Goal: Information Seeking & Learning: Learn about a topic

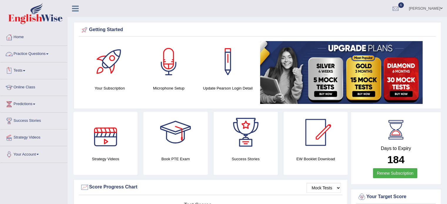
click at [48, 54] on span at bounding box center [47, 54] width 2 height 1
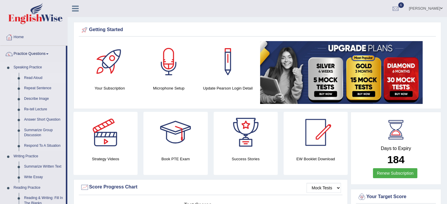
click at [34, 77] on link "Read Aloud" at bounding box center [43, 78] width 44 height 11
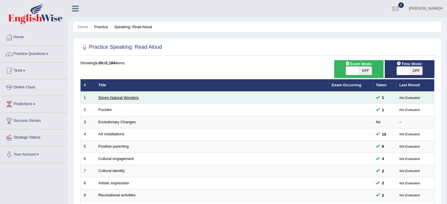
click at [100, 97] on link "Seven Natural Wonders" at bounding box center [119, 98] width 41 height 4
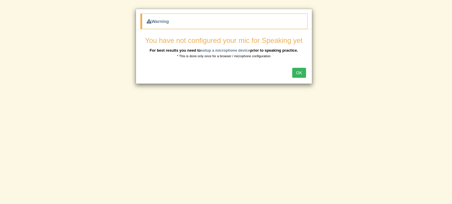
click at [301, 68] on button "OK" at bounding box center [299, 73] width 14 height 10
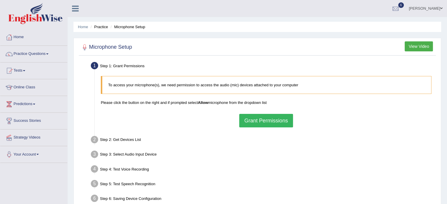
click at [284, 119] on button "Grant Permissions" at bounding box center [266, 121] width 54 height 14
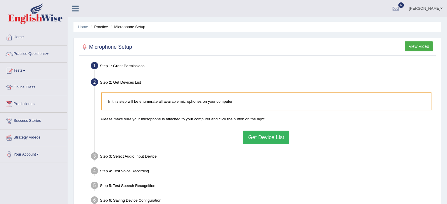
click at [261, 141] on button "Get Device List" at bounding box center [266, 138] width 46 height 14
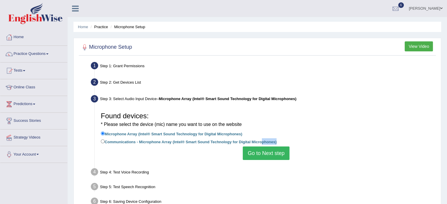
drag, startPoint x: 261, startPoint y: 141, endPoint x: 261, endPoint y: 153, distance: 12.6
click at [261, 153] on div "Found devices: * Please select the device (mic) name you want to use on the web…" at bounding box center [266, 134] width 337 height 57
click at [261, 153] on button "Go to Next step" at bounding box center [266, 154] width 47 height 14
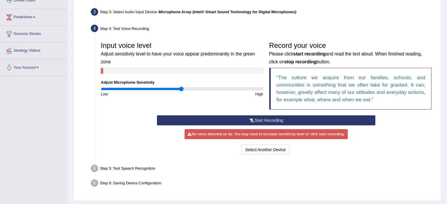
scroll to position [83, 0]
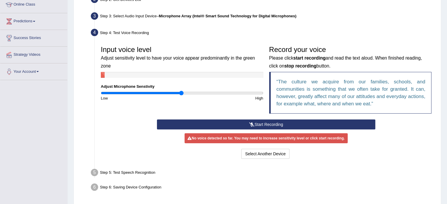
click at [353, 176] on div "Step 5: Test Speech Recognition" at bounding box center [263, 173] width 350 height 13
click at [330, 128] on button "Start Recording" at bounding box center [266, 125] width 218 height 10
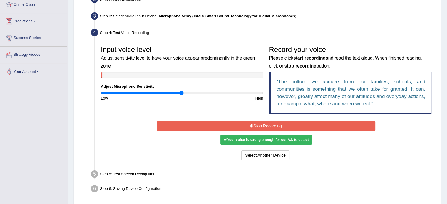
click at [330, 128] on button "Stop Recording" at bounding box center [266, 126] width 218 height 10
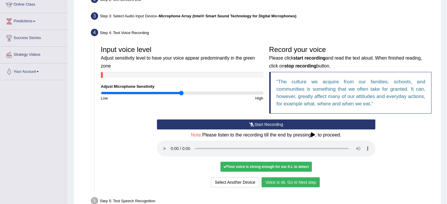
click at [280, 181] on button "Voice is ok. Go to Next step" at bounding box center [291, 183] width 58 height 10
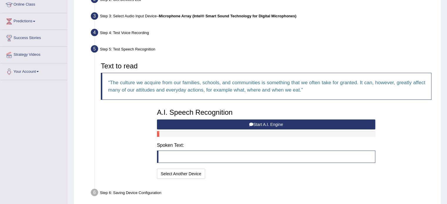
click at [199, 156] on blockquote at bounding box center [266, 157] width 218 height 12
click at [191, 123] on button "Start A.I. Engine" at bounding box center [266, 125] width 218 height 10
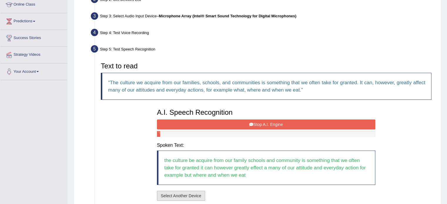
click at [186, 193] on button "Select Another Device" at bounding box center [181, 196] width 48 height 10
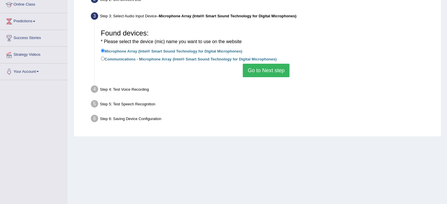
click at [258, 74] on button "Go to Next step" at bounding box center [266, 71] width 47 height 14
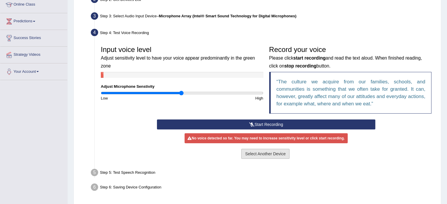
click at [264, 154] on button "Select Another Device" at bounding box center [265, 154] width 48 height 10
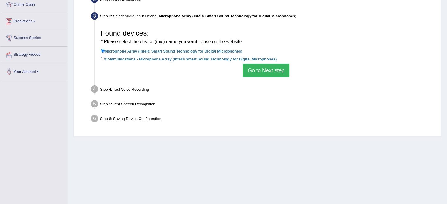
click at [176, 92] on div "Step 4: Test Voice Recording" at bounding box center [263, 90] width 350 height 13
click at [256, 73] on button "Go to Next step" at bounding box center [266, 71] width 47 height 14
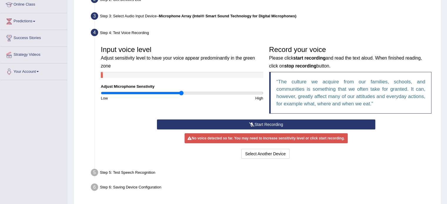
click at [245, 126] on button "Start Recording" at bounding box center [266, 125] width 218 height 10
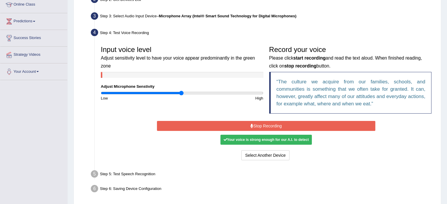
click at [245, 126] on button "Stop Recording" at bounding box center [266, 126] width 218 height 10
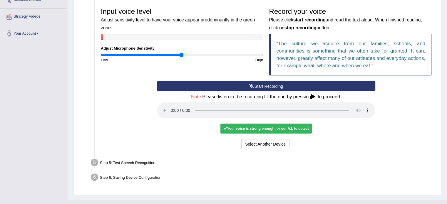
scroll to position [131, 0]
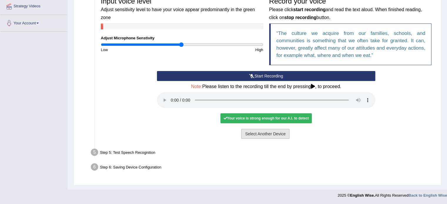
click at [277, 133] on button "Select Another Device" at bounding box center [265, 134] width 48 height 10
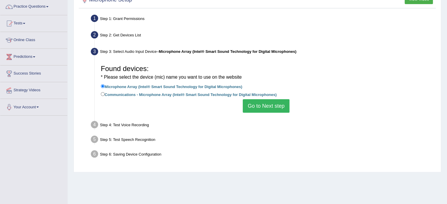
scroll to position [29, 0]
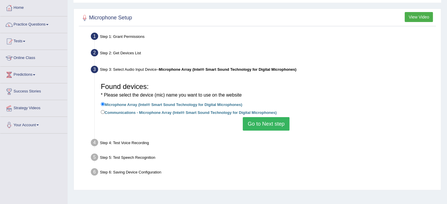
click at [106, 111] on label "Communications - Microphone Array (Intel® Smart Sound Technology for Digital Mi…" at bounding box center [189, 112] width 176 height 6
click at [105, 111] on input "Communications - Microphone Array (Intel® Smart Sound Technology for Digital Mi…" at bounding box center [103, 112] width 4 height 4
radio input "true"
click at [102, 105] on input "Microphone Array (Intel® Smart Sound Technology for Digital Microphones)" at bounding box center [103, 104] width 4 height 4
radio input "true"
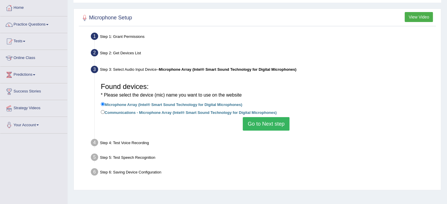
click at [256, 126] on button "Go to Next step" at bounding box center [266, 124] width 47 height 14
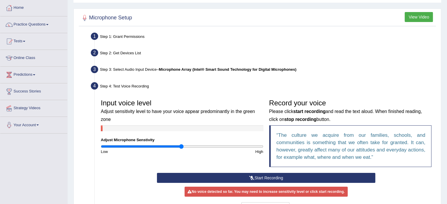
click at [260, 182] on button "Start Recording" at bounding box center [266, 178] width 218 height 10
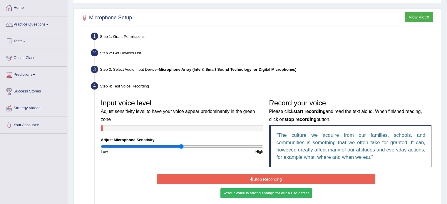
click at [265, 181] on button "Stop Recording" at bounding box center [266, 180] width 218 height 10
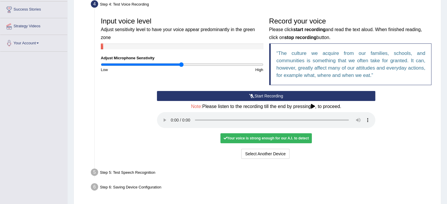
scroll to position [117, 0]
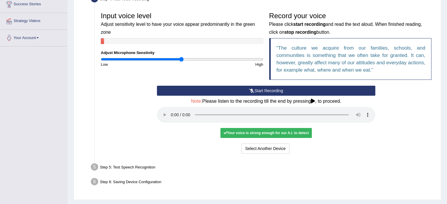
click at [263, 135] on div "Your voice is strong enough for our A.I. to detect" at bounding box center [266, 133] width 91 height 10
click at [139, 166] on div "Step 5: Test Speech Recognition" at bounding box center [263, 168] width 350 height 13
click at [281, 88] on button "Start Recording" at bounding box center [266, 91] width 218 height 10
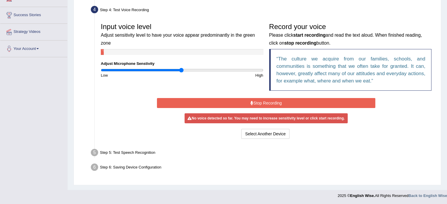
scroll to position [104, 0]
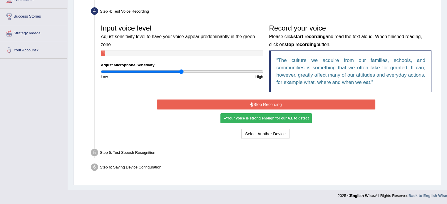
click at [274, 102] on button "Stop Recording" at bounding box center [266, 105] width 218 height 10
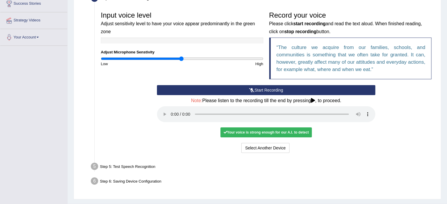
scroll to position [131, 0]
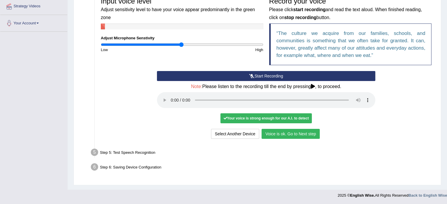
click at [292, 135] on button "Voice is ok. Go to Next step" at bounding box center [291, 134] width 58 height 10
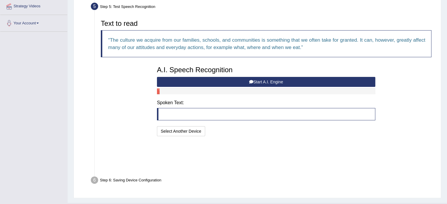
scroll to position [108, 0]
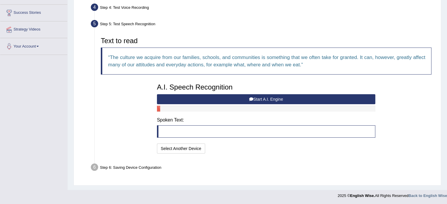
click at [212, 99] on button "Start A.I. Engine" at bounding box center [266, 99] width 218 height 10
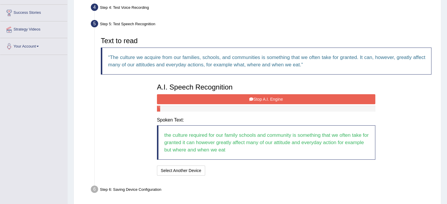
click at [212, 99] on button "Stop A.I. Engine" at bounding box center [266, 99] width 218 height 10
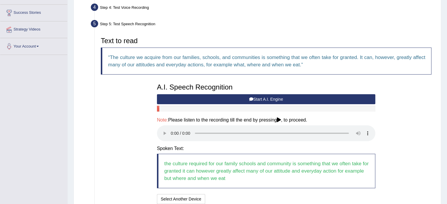
scroll to position [138, 0]
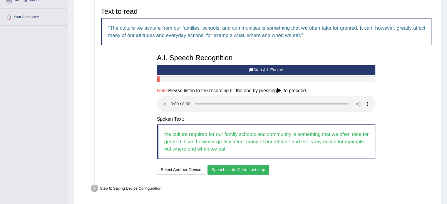
click at [245, 167] on button "Speech is ok. Go to Last step" at bounding box center [238, 170] width 61 height 10
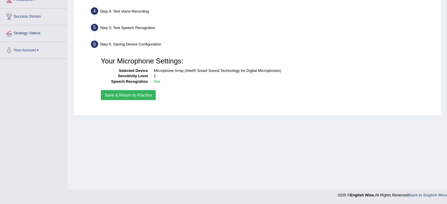
click at [142, 97] on button "Save & Return to Practice" at bounding box center [128, 95] width 55 height 10
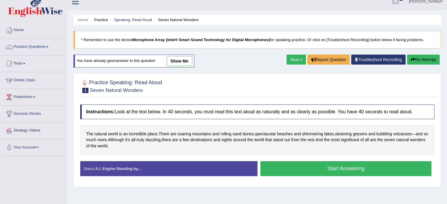
scroll to position [7, 0]
click at [286, 170] on button "Start Answering" at bounding box center [346, 168] width 171 height 15
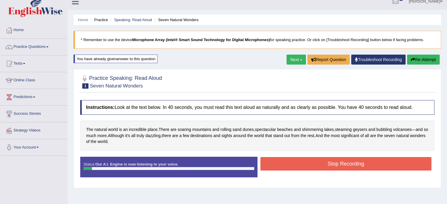
click at [286, 165] on button "Stop Recording" at bounding box center [346, 164] width 171 height 14
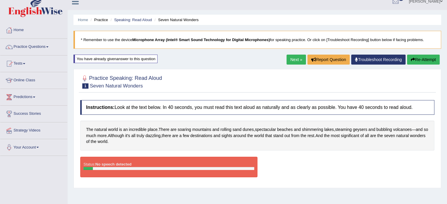
click at [227, 168] on div at bounding box center [169, 168] width 171 height 3
click at [420, 58] on button "Re-Attempt" at bounding box center [423, 60] width 33 height 10
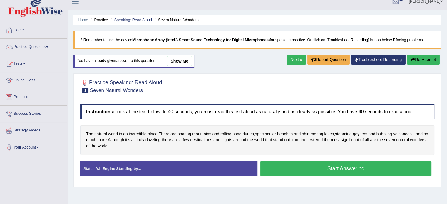
click at [328, 167] on button "Start Answering" at bounding box center [346, 168] width 171 height 15
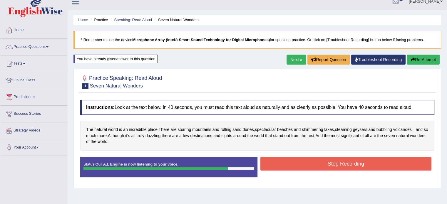
click at [332, 160] on button "Stop Recording" at bounding box center [346, 164] width 171 height 14
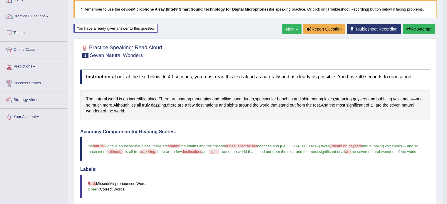
scroll to position [41, 0]
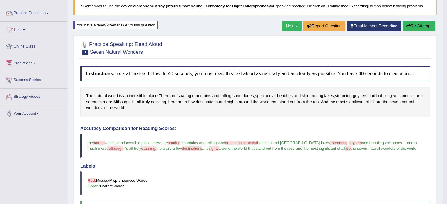
click at [175, 142] on span "soaring" at bounding box center [174, 143] width 13 height 4
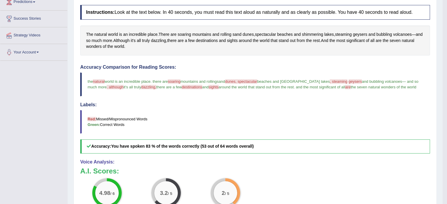
scroll to position [102, 0]
click at [349, 81] on span "geysers" at bounding box center [356, 82] width 14 height 4
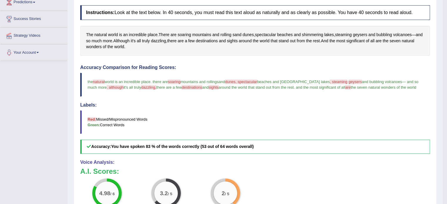
click at [349, 81] on span "geysers" at bounding box center [356, 82] width 14 height 4
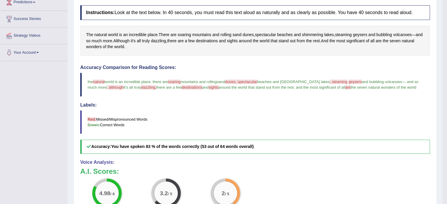
click at [349, 81] on span "geysers" at bounding box center [356, 82] width 14 height 4
click at [330, 34] on span "lakes" at bounding box center [329, 35] width 10 height 6
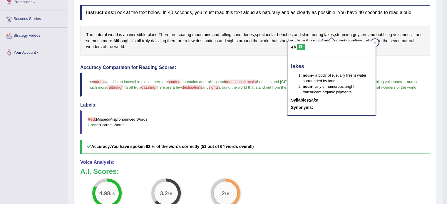
click at [300, 47] on icon at bounding box center [301, 47] width 4 height 4
click at [366, 34] on span "geysers" at bounding box center [360, 35] width 14 height 6
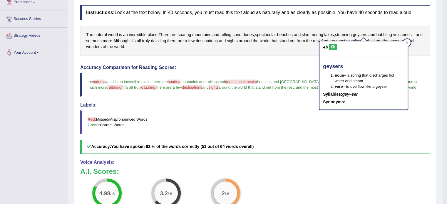
click at [335, 44] on button at bounding box center [333, 47] width 8 height 6
click at [331, 47] on icon at bounding box center [333, 47] width 4 height 4
click at [271, 100] on div "Accuracy Comparison for Reading Scores: the natural national world is an incred…" at bounding box center [255, 109] width 350 height 89
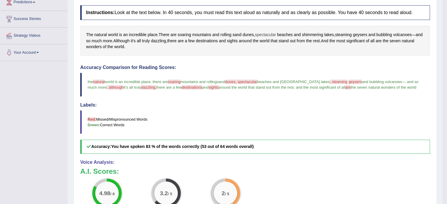
click at [270, 33] on span "spectacular" at bounding box center [265, 35] width 21 height 6
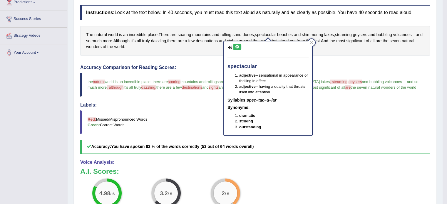
click at [236, 48] on icon at bounding box center [237, 47] width 4 height 4
click at [206, 60] on div "Instructions: Look at the text below. In 40 seconds, you must read this text al…" at bounding box center [255, 135] width 353 height 267
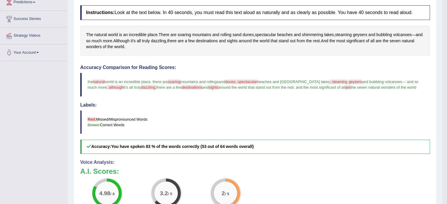
click at [181, 81] on span "soaring" at bounding box center [174, 82] width 13 height 4
click at [184, 35] on span "soaring" at bounding box center [185, 35] width 14 height 6
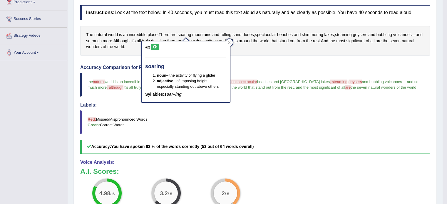
click at [158, 45] on button at bounding box center [155, 47] width 8 height 6
click at [253, 53] on div "The natural world is an incredible place . There are soaring mountains and roll…" at bounding box center [255, 41] width 350 height 30
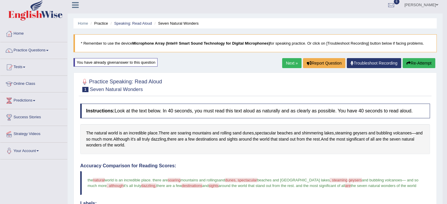
scroll to position [0, 0]
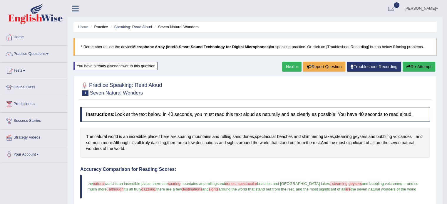
click at [413, 68] on button "Re-Attempt" at bounding box center [419, 67] width 33 height 10
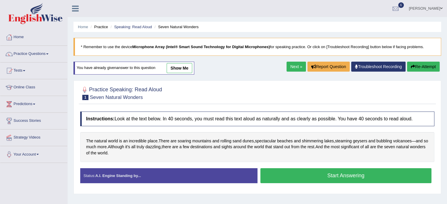
click at [275, 176] on button "Start Answering" at bounding box center [346, 175] width 171 height 15
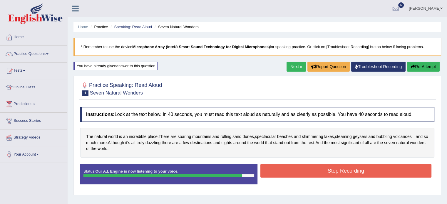
click at [278, 171] on button "Stop Recording" at bounding box center [346, 171] width 171 height 14
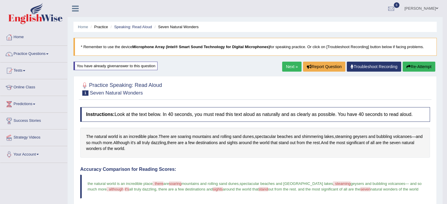
click at [297, 65] on link "Next »" at bounding box center [291, 67] width 19 height 10
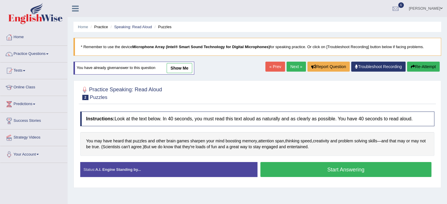
click at [288, 173] on button "Start Answering" at bounding box center [346, 169] width 171 height 15
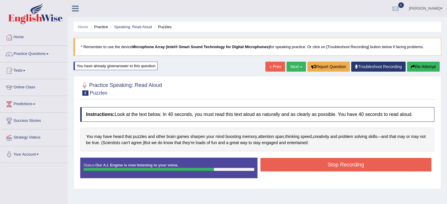
click at [296, 165] on button "Stop Recording" at bounding box center [346, 165] width 171 height 14
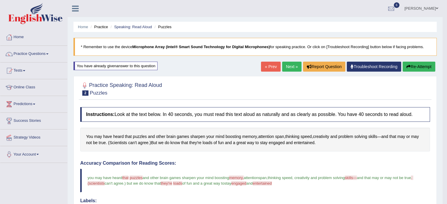
click at [413, 65] on button "Re-Attempt" at bounding box center [419, 67] width 33 height 10
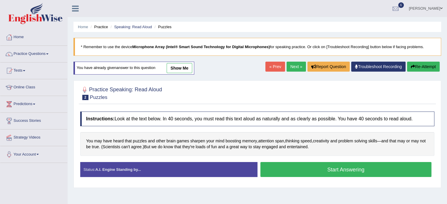
click at [278, 171] on button "Start Answering" at bounding box center [346, 169] width 171 height 15
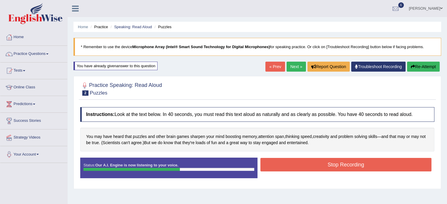
click at [286, 166] on button "Stop Recording" at bounding box center [346, 165] width 171 height 14
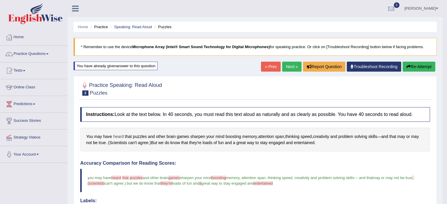
click at [119, 134] on span "heard" at bounding box center [118, 137] width 11 height 6
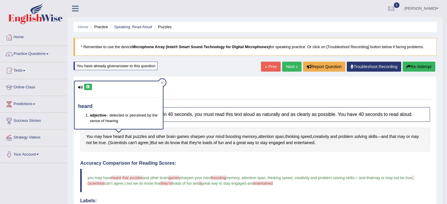
click at [88, 84] on button at bounding box center [88, 87] width 8 height 6
click at [161, 82] on icon at bounding box center [162, 82] width 3 height 3
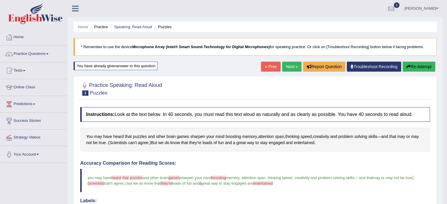
click at [412, 67] on button "Re-Attempt" at bounding box center [419, 67] width 33 height 10
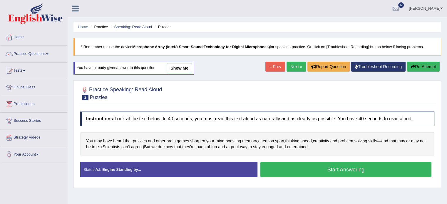
click at [277, 169] on button "Start Answering" at bounding box center [346, 169] width 171 height 15
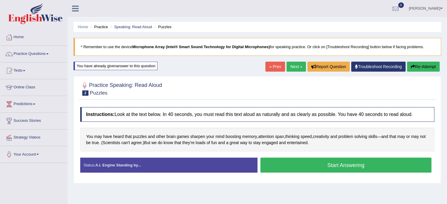
click at [277, 169] on div "Status: A.I. Engine Standing by... Start Answering Stop Recording" at bounding box center [257, 168] width 354 height 21
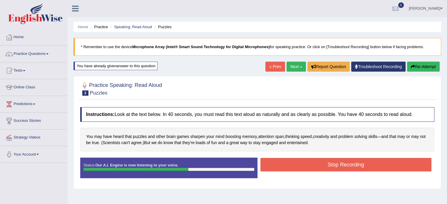
click at [277, 169] on button "Stop Recording" at bounding box center [346, 165] width 171 height 14
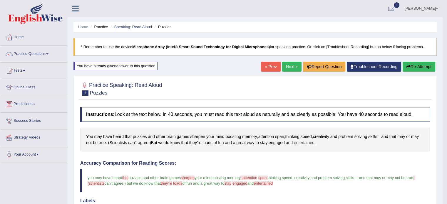
click at [301, 143] on span "entertained" at bounding box center [304, 143] width 21 height 6
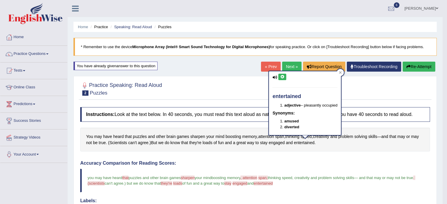
click at [282, 76] on icon at bounding box center [282, 77] width 4 height 4
click at [283, 76] on icon at bounding box center [282, 77] width 4 height 4
click at [225, 88] on div at bounding box center [255, 89] width 350 height 18
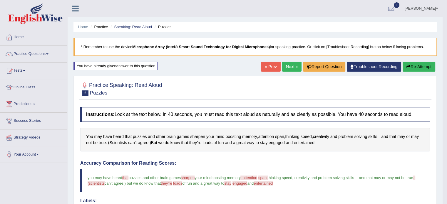
click at [188, 176] on span "sharpen" at bounding box center [188, 178] width 14 height 4
click at [196, 136] on span "sharpen" at bounding box center [197, 137] width 15 height 6
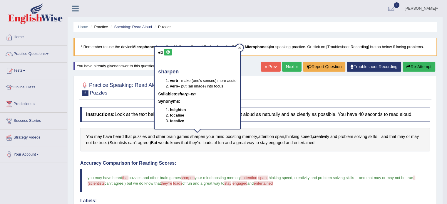
click at [240, 49] on icon at bounding box center [239, 48] width 3 height 3
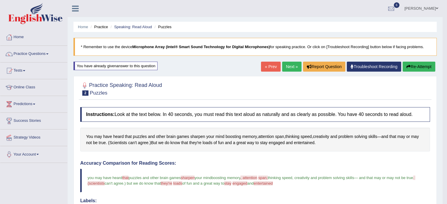
click at [404, 62] on button "Re-Attempt" at bounding box center [419, 67] width 33 height 10
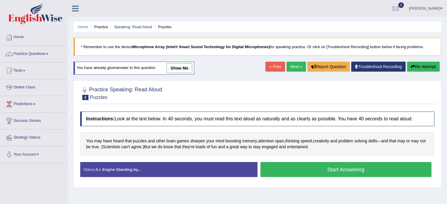
click at [308, 172] on button "Start Answering" at bounding box center [346, 169] width 171 height 15
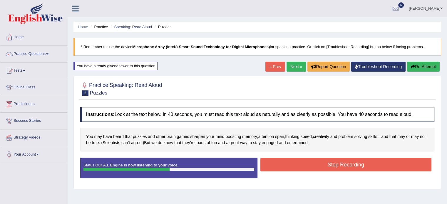
click at [303, 163] on button "Stop Recording" at bounding box center [346, 165] width 171 height 14
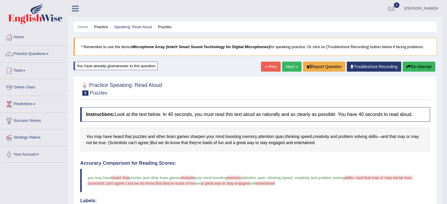
click at [409, 66] on icon "button" at bounding box center [409, 67] width 4 height 4
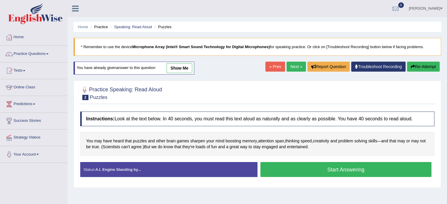
click at [279, 170] on button "Start Answering" at bounding box center [346, 169] width 171 height 15
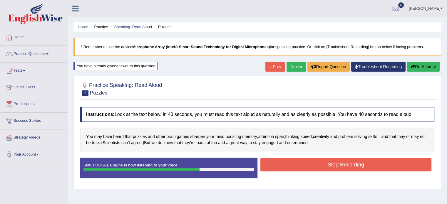
click at [282, 165] on button "Stop Recording" at bounding box center [346, 165] width 171 height 14
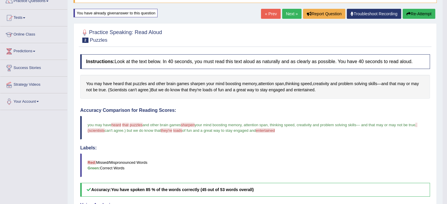
scroll to position [53, 0]
drag, startPoint x: 282, startPoint y: 165, endPoint x: 277, endPoint y: 152, distance: 13.3
click at [277, 152] on div "Labels: Red: Missed/Mispronounced Words Green: Correct Words" at bounding box center [255, 162] width 350 height 32
click at [408, 13] on icon "button" at bounding box center [409, 14] width 4 height 4
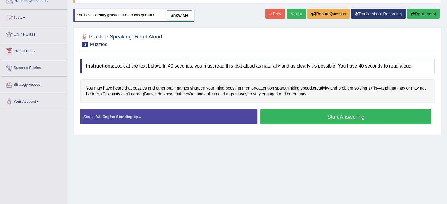
click at [283, 118] on button "Start Answering" at bounding box center [346, 116] width 171 height 15
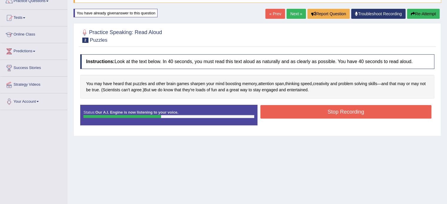
click at [288, 108] on button "Stop Recording" at bounding box center [346, 112] width 171 height 14
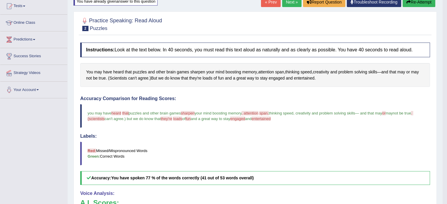
scroll to position [61, 0]
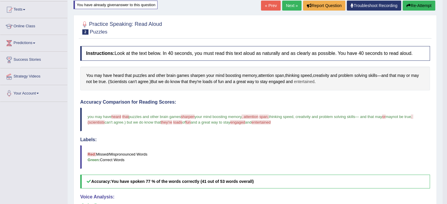
click at [303, 81] on span "entertained" at bounding box center [304, 82] width 21 height 6
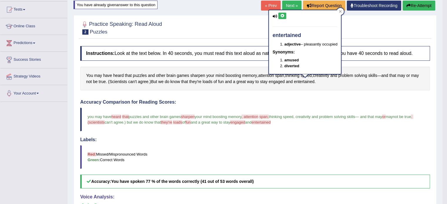
click at [283, 16] on icon at bounding box center [282, 16] width 4 height 4
click at [193, 115] on span "sharpen" at bounding box center [188, 117] width 14 height 4
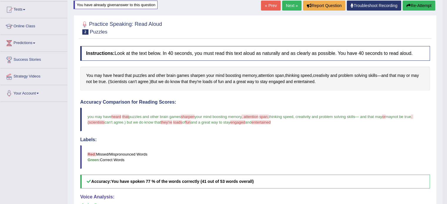
click at [271, 121] on span "entertained" at bounding box center [261, 122] width 19 height 4
click at [305, 80] on span "entertained" at bounding box center [304, 82] width 21 height 6
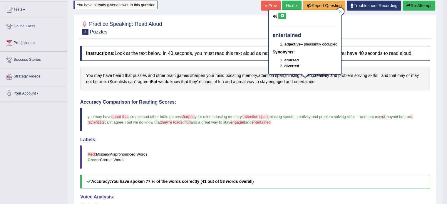
click at [312, 97] on div "Instructions: Look at the text below. In 40 seconds, you must read this text al…" at bounding box center [255, 173] width 353 height 261
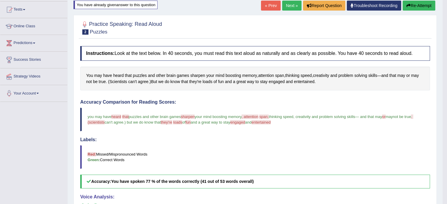
click at [119, 116] on span "heard" at bounding box center [116, 117] width 10 height 4
click at [122, 74] on span "heard" at bounding box center [118, 76] width 11 height 6
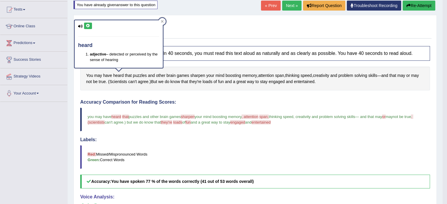
click at [89, 25] on icon at bounding box center [88, 26] width 4 height 4
click at [163, 18] on div at bounding box center [162, 21] width 7 height 7
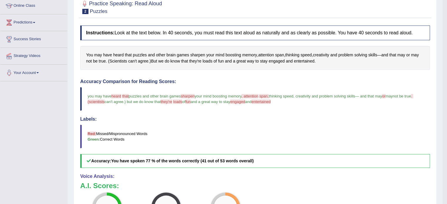
scroll to position [182, 0]
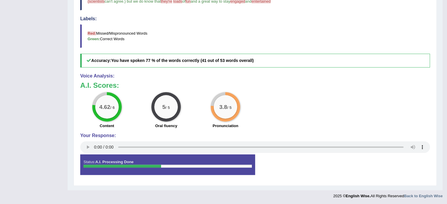
click at [88, 152] on div "Your Response:" at bounding box center [255, 143] width 350 height 21
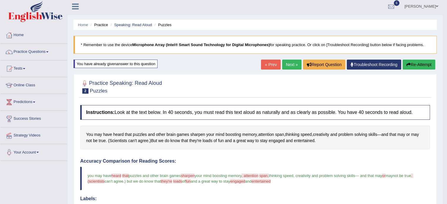
scroll to position [0, 0]
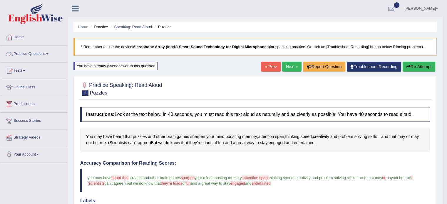
click at [33, 52] on link "Practice Questions" at bounding box center [33, 53] width 67 height 15
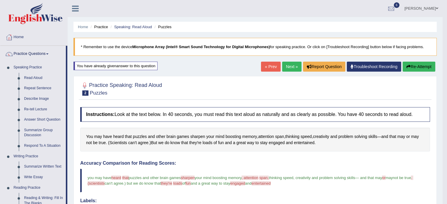
click at [34, 53] on link "Practice Questions" at bounding box center [33, 53] width 66 height 15
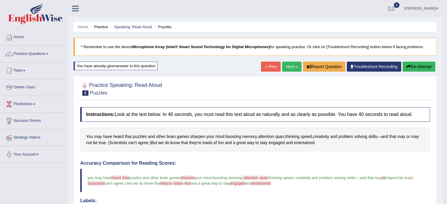
click at [34, 53] on link "Practice Questions" at bounding box center [33, 53] width 67 height 15
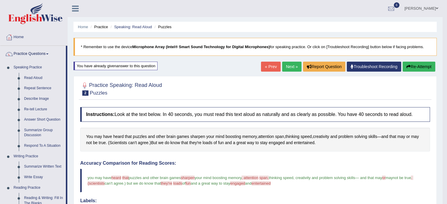
click at [34, 53] on link "Practice Questions" at bounding box center [33, 53] width 66 height 15
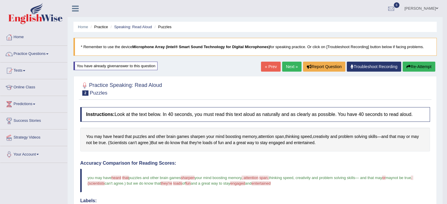
click at [409, 69] on button "Re-Attempt" at bounding box center [419, 67] width 33 height 10
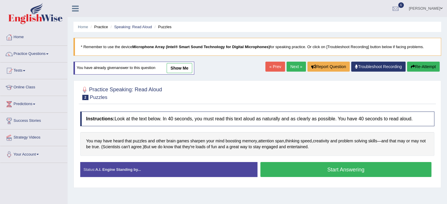
click at [270, 67] on link "« Prev" at bounding box center [275, 67] width 19 height 10
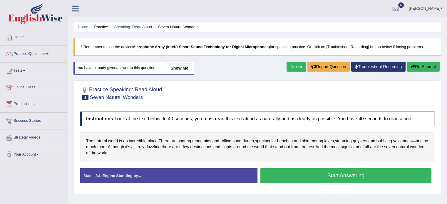
click at [427, 67] on button "Re-Attempt" at bounding box center [423, 67] width 33 height 10
click at [296, 63] on link "Next »" at bounding box center [296, 67] width 19 height 10
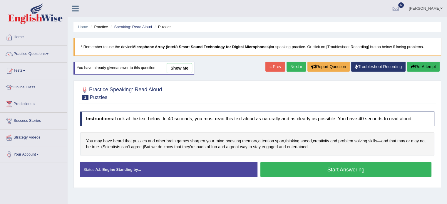
click at [273, 69] on link "« Prev" at bounding box center [275, 67] width 19 height 10
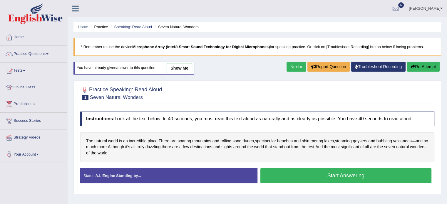
click at [287, 70] on link "Next »" at bounding box center [296, 67] width 19 height 10
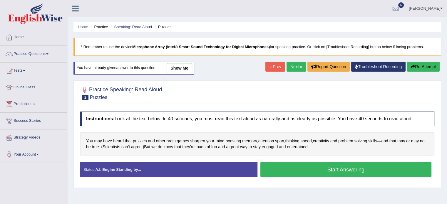
click at [287, 70] on link "Next »" at bounding box center [296, 67] width 19 height 10
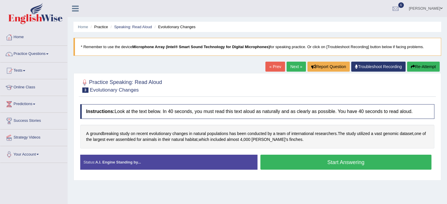
click at [317, 155] on button "Start Answering" at bounding box center [346, 162] width 171 height 15
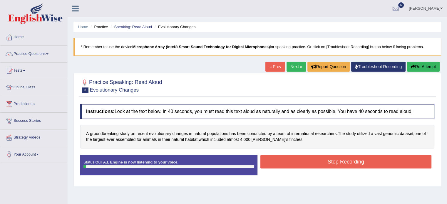
click at [317, 160] on button "Stop Recording" at bounding box center [346, 162] width 171 height 14
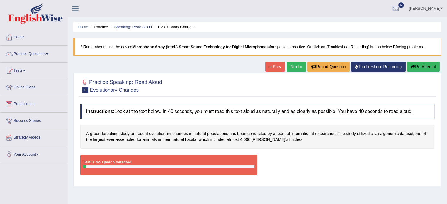
click at [409, 64] on button "Re-Attempt" at bounding box center [423, 67] width 33 height 10
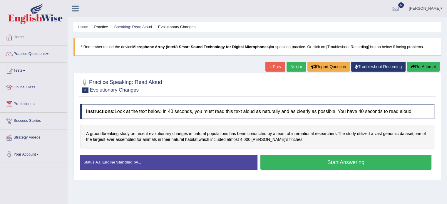
click at [358, 164] on button "Start Answering" at bounding box center [346, 162] width 171 height 15
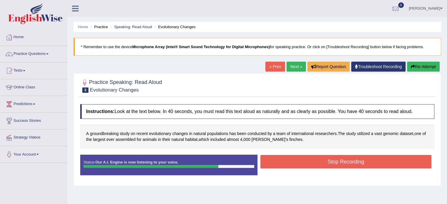
click at [358, 164] on button "Stop Recording" at bounding box center [346, 162] width 171 height 14
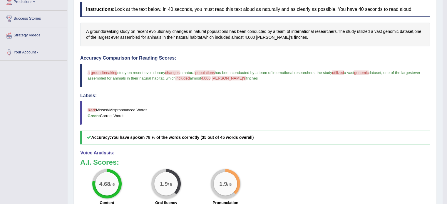
scroll to position [102, 0]
click at [326, 161] on h3 "A.I. Scores:" at bounding box center [255, 163] width 350 height 8
click at [389, 29] on span "genomic" at bounding box center [391, 32] width 16 height 6
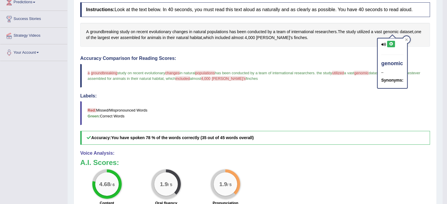
click at [390, 43] on icon at bounding box center [391, 44] width 4 height 4
click at [331, 61] on div "Accuracy Comparison for Reading Scores: a ground groundbreaking breaking study …" at bounding box center [255, 100] width 350 height 89
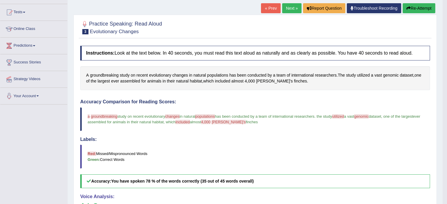
scroll to position [58, 0]
click at [418, 8] on button "Re-Attempt" at bounding box center [419, 9] width 33 height 10
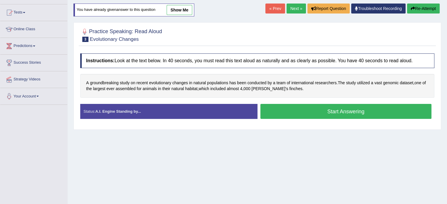
click at [278, 106] on button "Start Answering" at bounding box center [346, 111] width 171 height 15
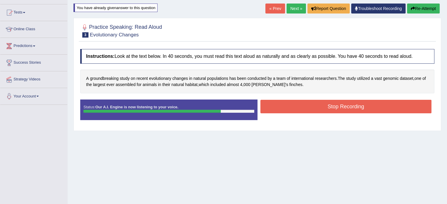
click at [278, 106] on button "Stop Recording" at bounding box center [346, 107] width 171 height 14
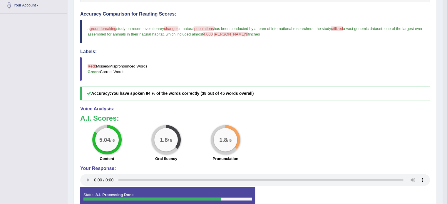
scroll to position [150, 0]
click at [213, 32] on span "4,000" at bounding box center [208, 34] width 10 height 4
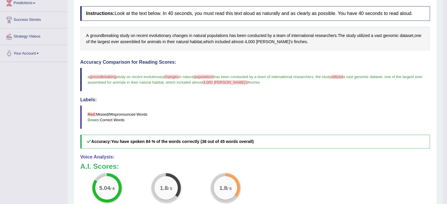
scroll to position [86, 0]
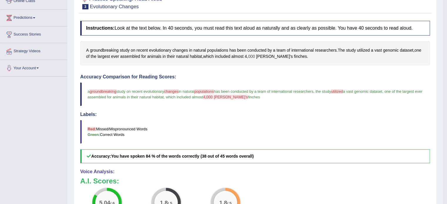
click at [252, 54] on span "000" at bounding box center [251, 57] width 7 height 6
click at [258, 14] on button at bounding box center [255, 15] width 8 height 6
click at [244, 96] on span "[PERSON_NAME]'s" at bounding box center [231, 97] width 34 height 4
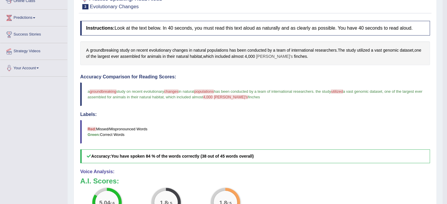
click at [266, 54] on span "[PERSON_NAME]'s" at bounding box center [274, 57] width 37 height 6
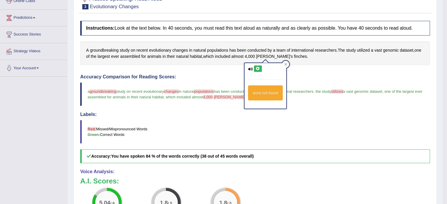
click at [258, 67] on icon at bounding box center [258, 69] width 4 height 4
click at [251, 69] on icon at bounding box center [250, 69] width 5 height 4
click at [256, 69] on icon at bounding box center [258, 69] width 4 height 4
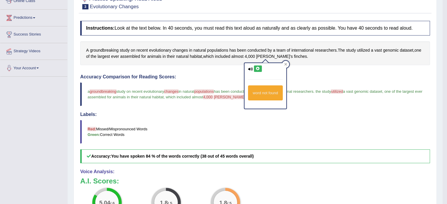
click at [256, 69] on icon at bounding box center [258, 69] width 4 height 4
click at [294, 57] on span "finches" at bounding box center [300, 57] width 13 height 6
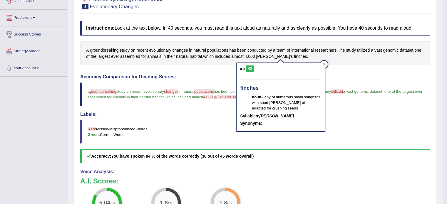
click at [248, 69] on icon at bounding box center [250, 69] width 4 height 4
click at [265, 56] on span "[PERSON_NAME]'s" at bounding box center [274, 57] width 37 height 6
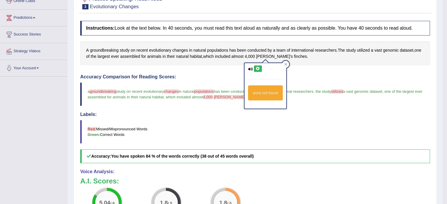
click at [258, 67] on icon at bounding box center [258, 69] width 4 height 4
click at [287, 66] on div at bounding box center [285, 64] width 7 height 7
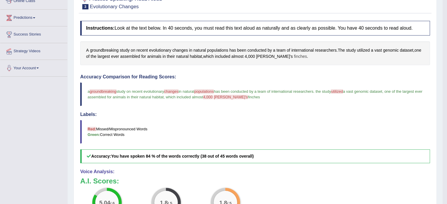
click at [294, 56] on span "finches" at bounding box center [300, 57] width 13 height 6
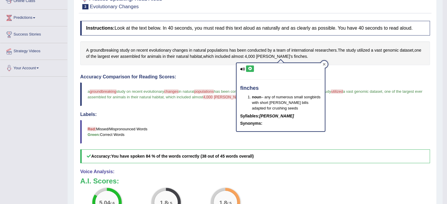
click at [326, 63] on div at bounding box center [324, 64] width 7 height 7
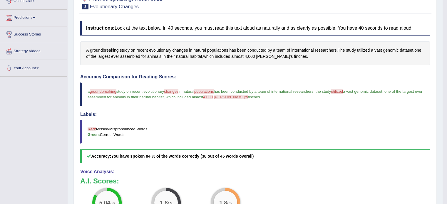
click at [196, 18] on div "Instructions: Look at the text below. In 40 seconds, you must read this text al…" at bounding box center [255, 148] width 353 height 261
click at [111, 49] on span "groundbreaking" at bounding box center [104, 50] width 29 height 6
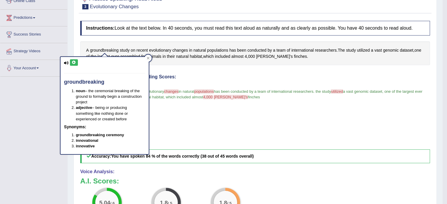
click at [75, 63] on icon at bounding box center [74, 63] width 4 height 4
click at [214, 91] on span "populations" at bounding box center [204, 91] width 20 height 4
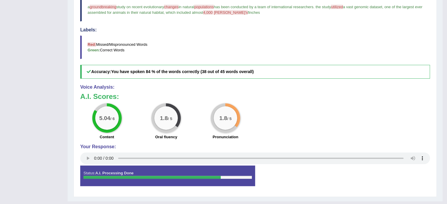
scroll to position [0, 0]
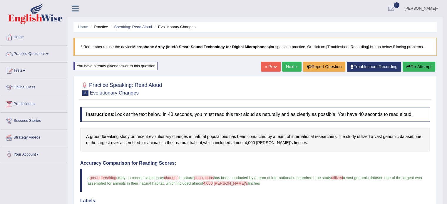
click at [416, 66] on button "Re-Attempt" at bounding box center [419, 67] width 33 height 10
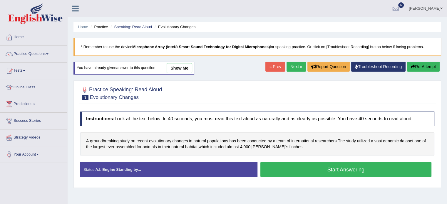
click at [355, 170] on button "Start Answering" at bounding box center [346, 169] width 171 height 15
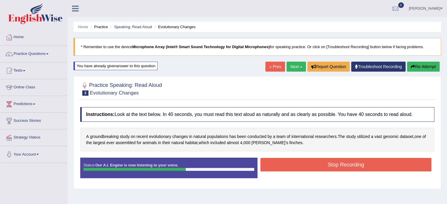
click at [354, 166] on button "Stop Recording" at bounding box center [346, 165] width 171 height 14
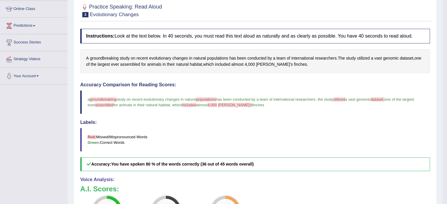
scroll to position [78, 0]
click at [344, 98] on span "utilized" at bounding box center [339, 100] width 12 height 4
click at [366, 59] on span "utilized" at bounding box center [363, 59] width 13 height 6
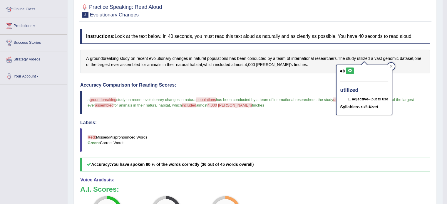
click at [348, 68] on button at bounding box center [350, 71] width 8 height 6
click at [393, 66] on icon at bounding box center [391, 66] width 3 height 3
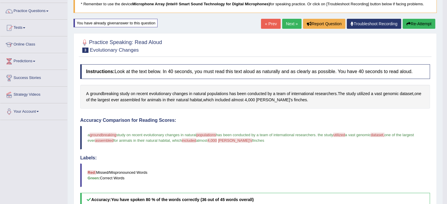
scroll to position [42, 0]
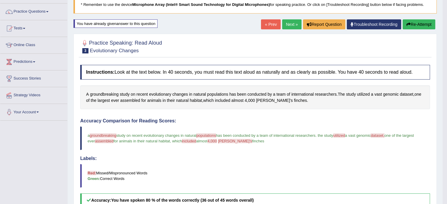
click at [418, 24] on button "Re-Attempt" at bounding box center [419, 24] width 33 height 10
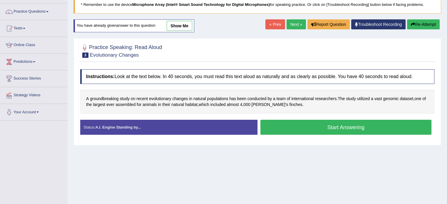
click at [288, 124] on button "Start Answering" at bounding box center [346, 127] width 171 height 15
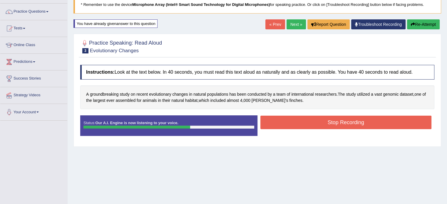
click at [288, 124] on button "Stop Recording" at bounding box center [346, 123] width 171 height 14
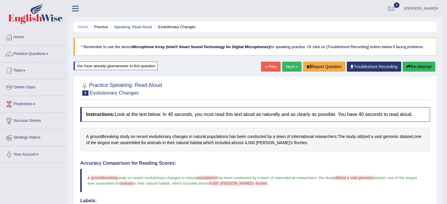
click at [410, 68] on button "Re-Attempt" at bounding box center [419, 67] width 33 height 10
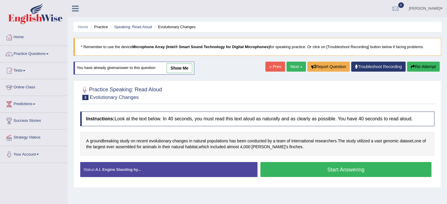
click at [326, 168] on button "Start Answering" at bounding box center [346, 169] width 171 height 15
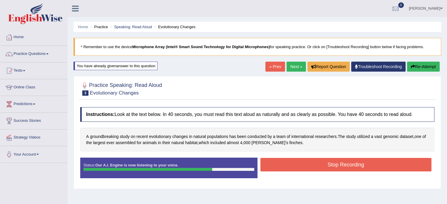
click at [326, 168] on button "Stop Recording" at bounding box center [346, 165] width 171 height 14
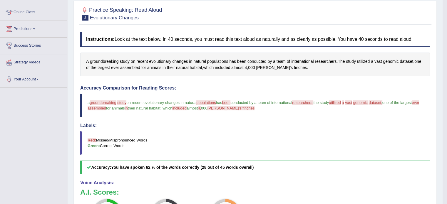
scroll to position [76, 0]
click at [247, 66] on span "4" at bounding box center [246, 67] width 2 height 6
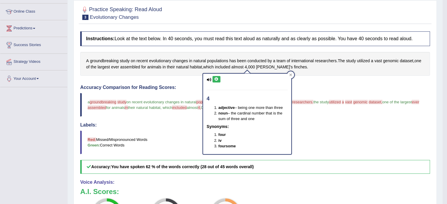
click at [218, 79] on icon at bounding box center [216, 80] width 4 height 4
click at [292, 75] on icon at bounding box center [290, 75] width 3 height 3
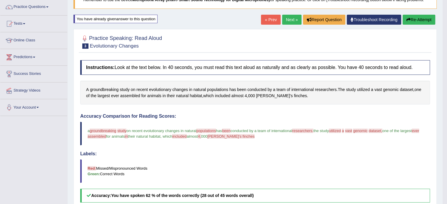
scroll to position [0, 0]
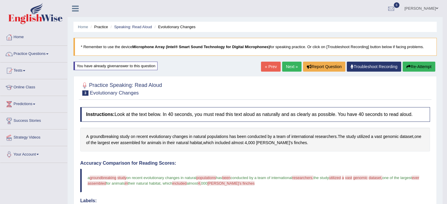
click at [426, 65] on button "Re-Attempt" at bounding box center [419, 67] width 33 height 10
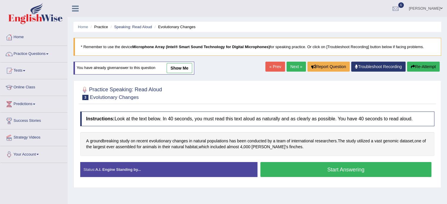
click at [271, 170] on button "Start Answering" at bounding box center [346, 169] width 171 height 15
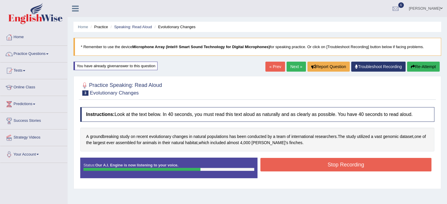
click at [274, 165] on button "Stop Recording" at bounding box center [346, 165] width 171 height 14
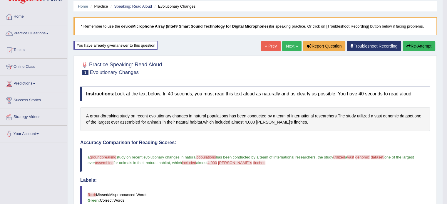
scroll to position [12, 0]
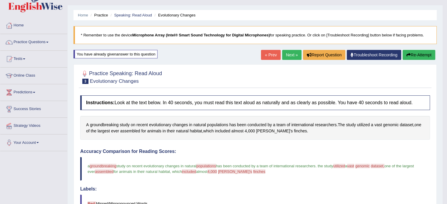
click at [412, 57] on button "Re-Attempt" at bounding box center [419, 55] width 33 height 10
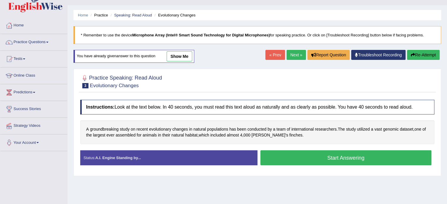
click at [302, 152] on button "Start Answering" at bounding box center [346, 158] width 171 height 15
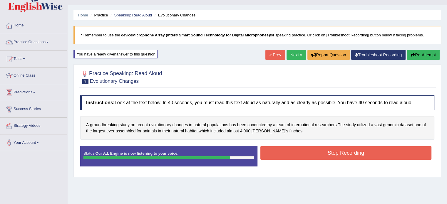
click at [302, 152] on button "Stop Recording" at bounding box center [346, 153] width 171 height 14
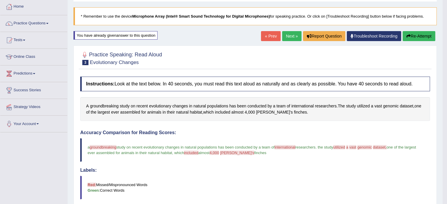
scroll to position [31, 0]
click at [379, 106] on span "vast" at bounding box center [379, 106] width 8 height 6
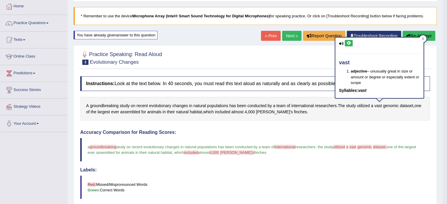
click at [348, 44] on button at bounding box center [349, 43] width 8 height 6
click at [424, 39] on icon at bounding box center [423, 38] width 3 height 3
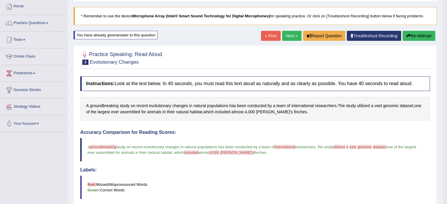
scroll to position [29, 0]
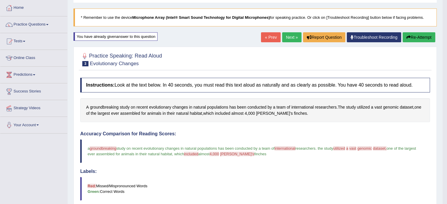
click at [416, 36] on button "Re-Attempt" at bounding box center [419, 37] width 33 height 10
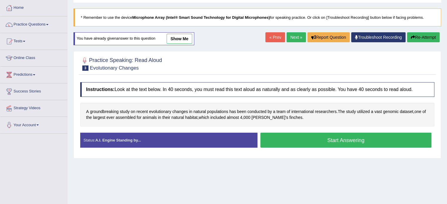
click at [363, 146] on button "Start Answering" at bounding box center [346, 140] width 171 height 15
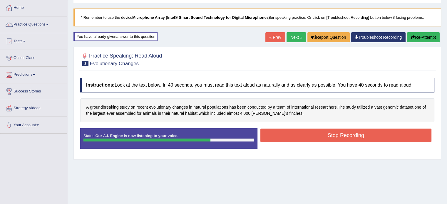
click at [370, 131] on button "Stop Recording" at bounding box center [346, 136] width 171 height 14
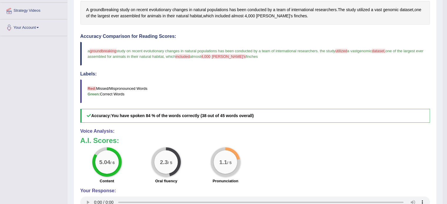
scroll to position [127, 0]
